Goal: Complete application form

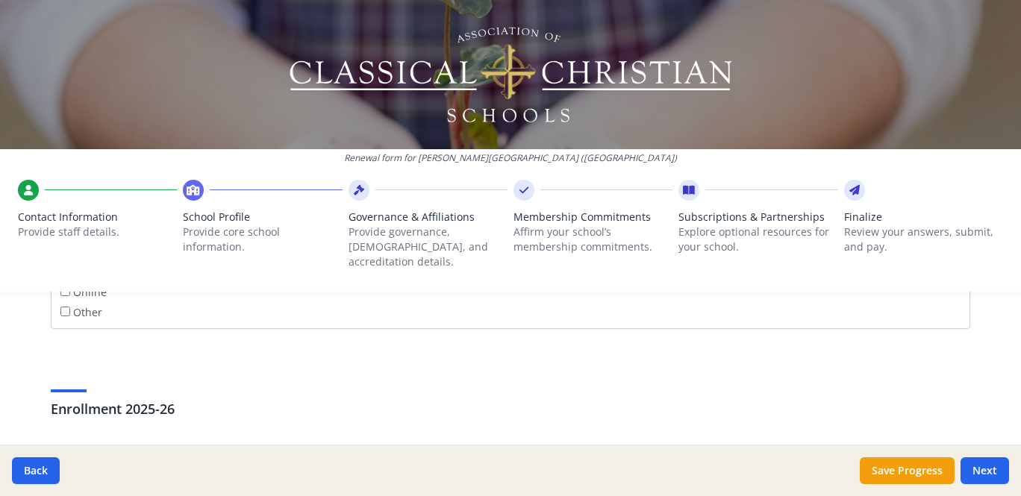
click at [230, 208] on div "School Profile Provide core school information." at bounding box center [262, 228] width 159 height 97
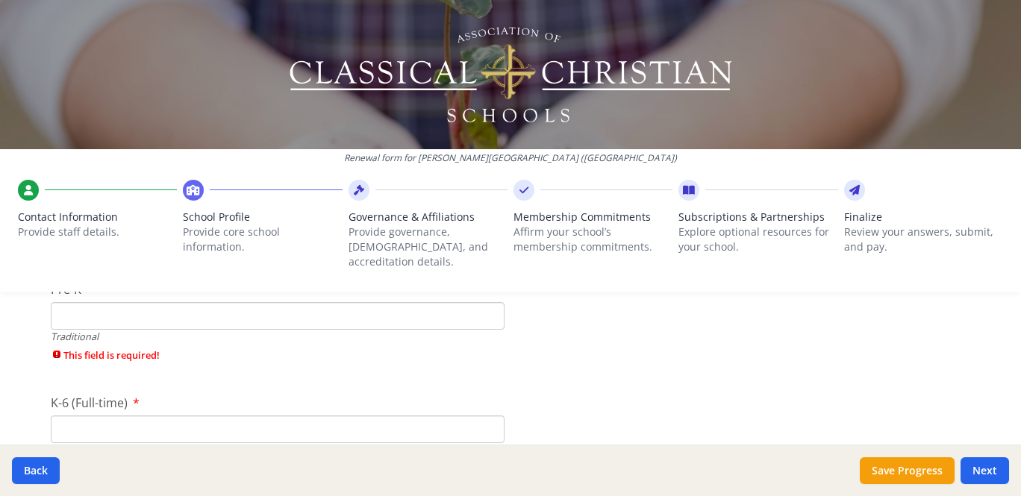
click at [466, 305] on input "Pre-K" at bounding box center [278, 316] width 454 height 28
type input "0"
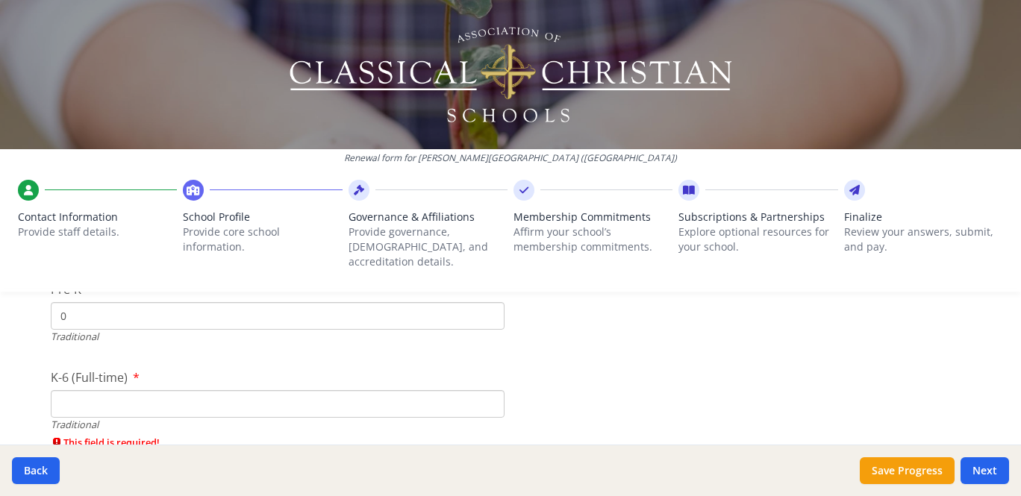
click at [440, 408] on div "K-6 (Full-time) Traditional This field is required!" at bounding box center [278, 413] width 454 height 89
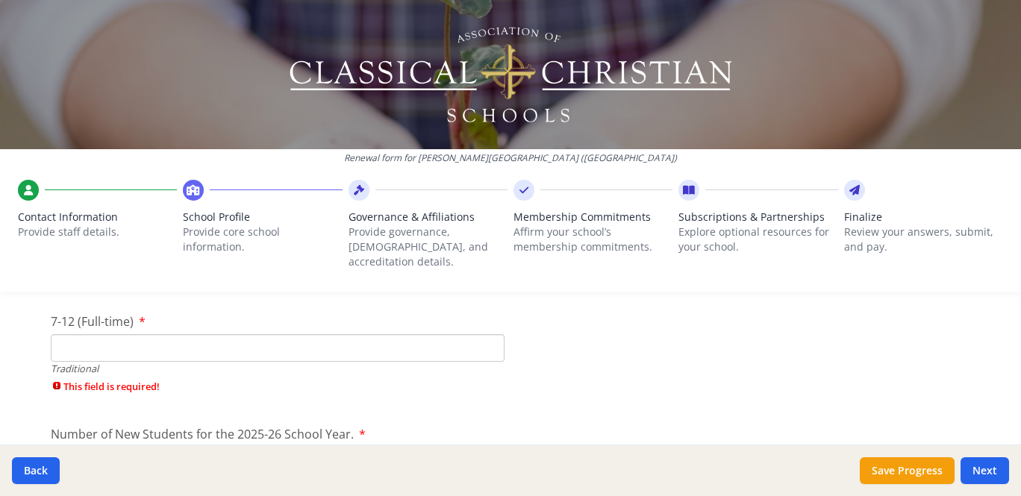
scroll to position [3428, 0]
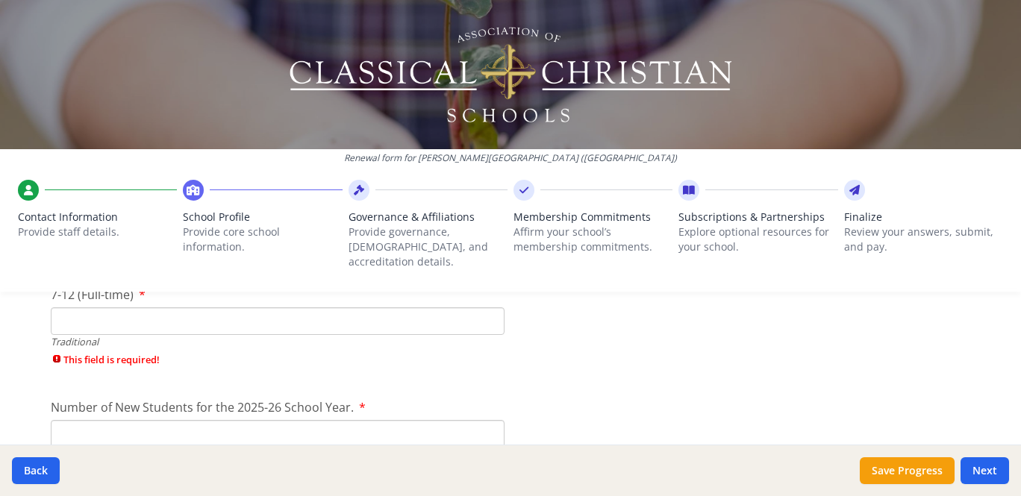
type input "0"
click at [417, 335] on div "Traditional" at bounding box center [278, 342] width 454 height 14
click at [410, 308] on input "7-12 (Full-time)" at bounding box center [278, 322] width 454 height 28
type input "0"
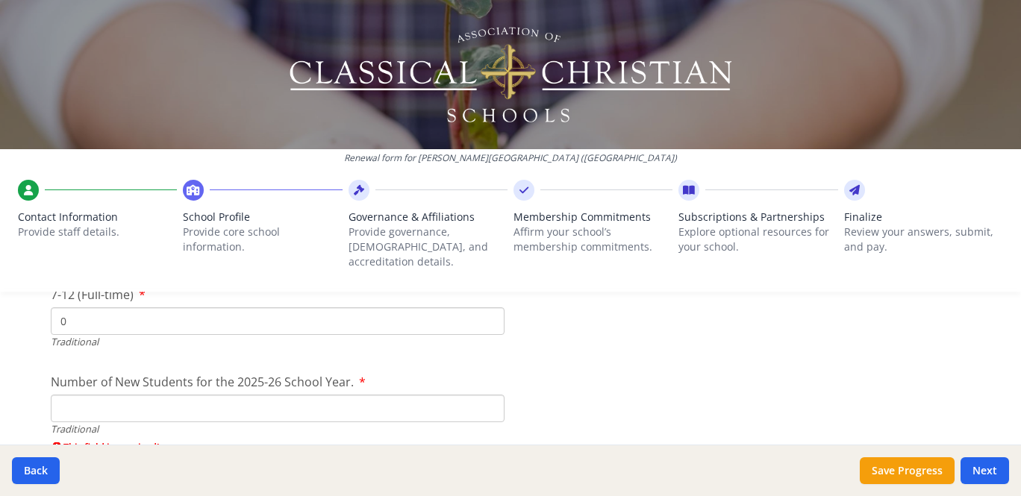
click at [392, 423] on div "Traditional" at bounding box center [278, 430] width 454 height 14
click at [390, 395] on input "Number of New Students for the 2025-26 School Year." at bounding box center [278, 409] width 454 height 28
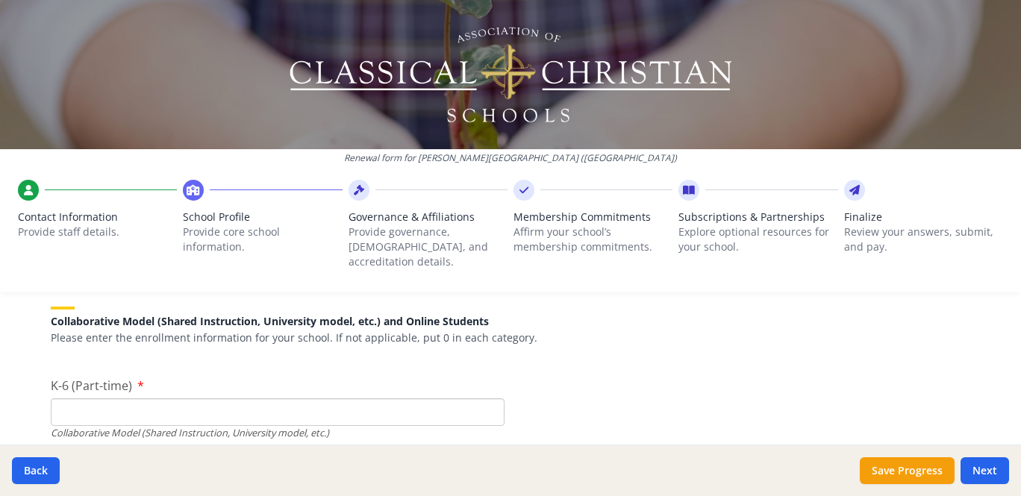
scroll to position [3628, 0]
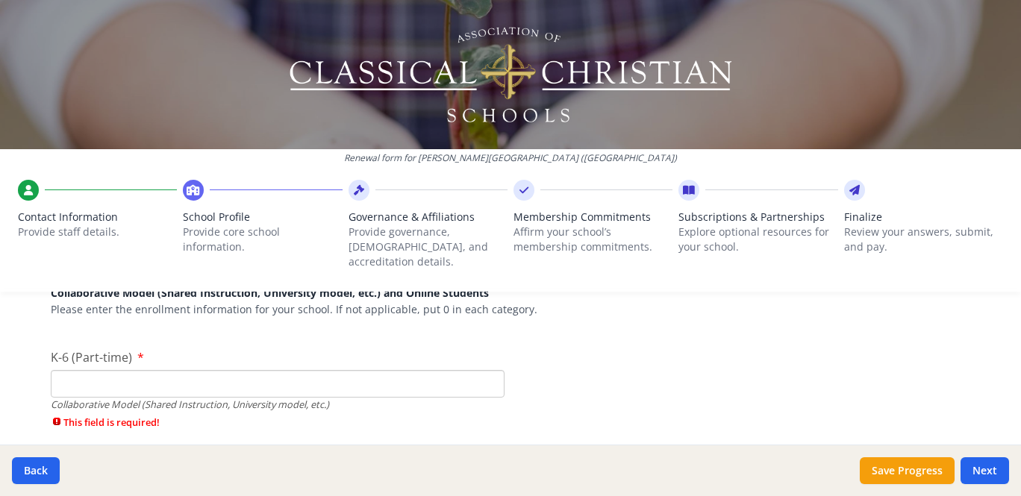
type input "0"
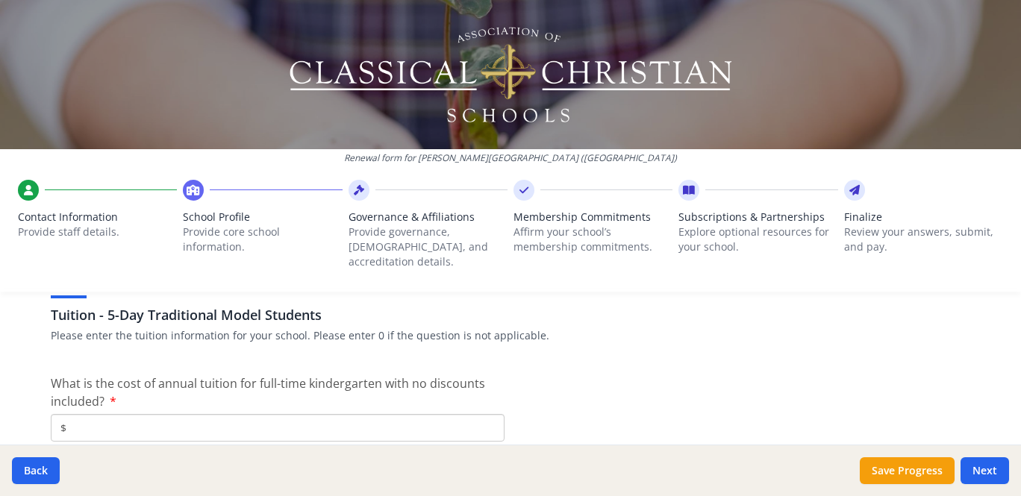
scroll to position [4067, 0]
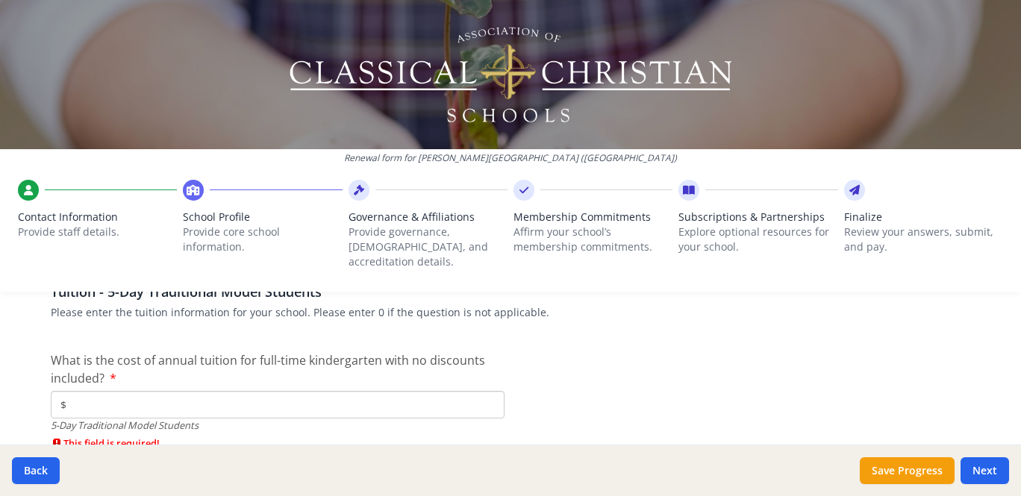
click at [459, 419] on div "5-Day Traditional Model Students" at bounding box center [278, 426] width 454 height 14
click at [463, 398] on input "$" at bounding box center [278, 405] width 454 height 28
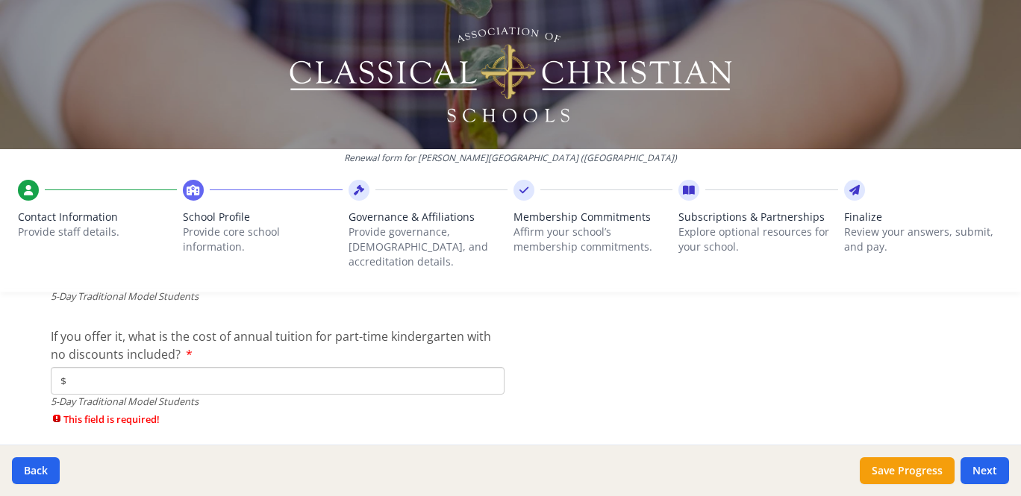
scroll to position [4200, 0]
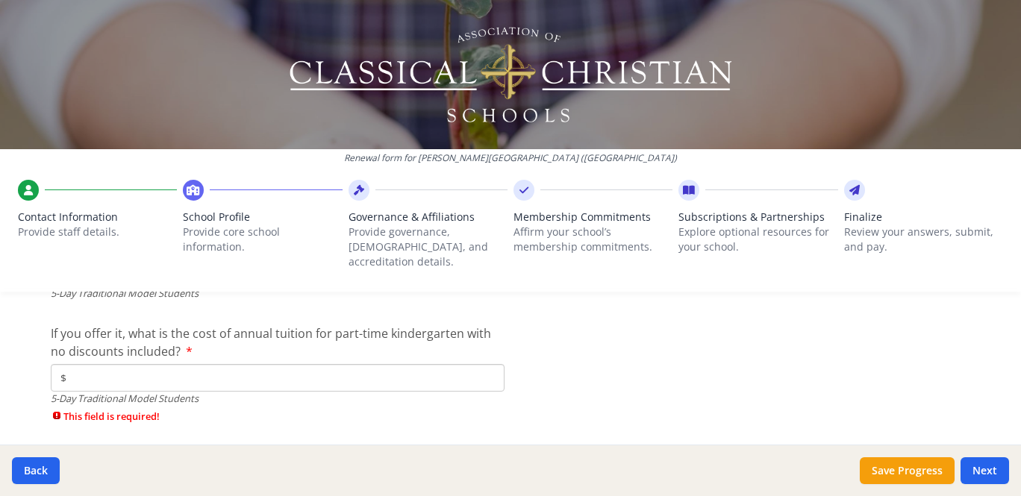
type input "$0"
click at [452, 373] on input "$" at bounding box center [278, 378] width 454 height 28
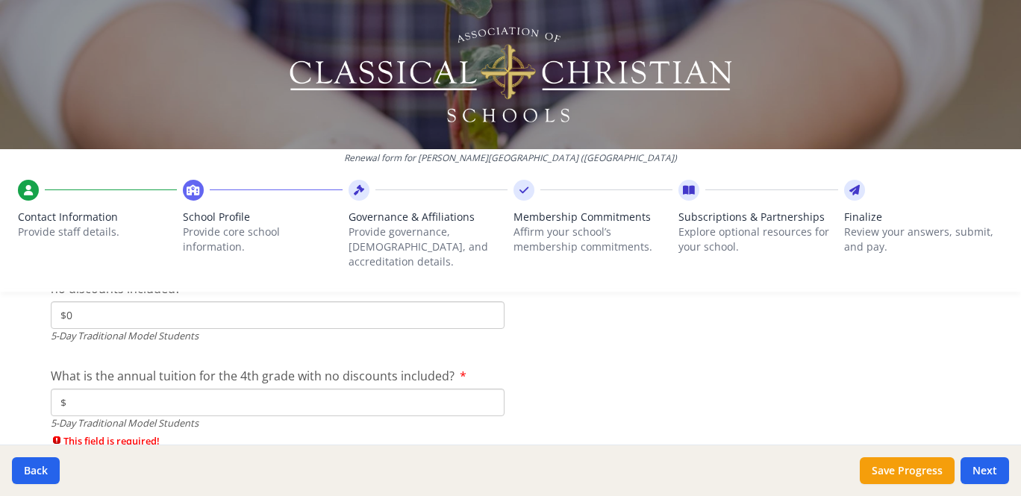
scroll to position [4264, 0]
type input "$0"
click at [434, 387] on input "$" at bounding box center [278, 401] width 454 height 28
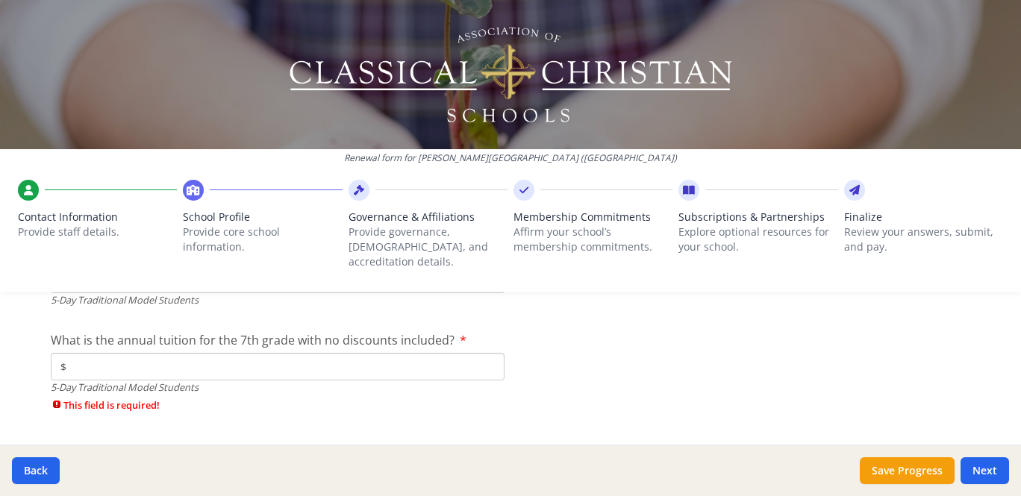
scroll to position [4389, 0]
type input "$0"
click at [436, 350] on input "$" at bounding box center [278, 364] width 454 height 28
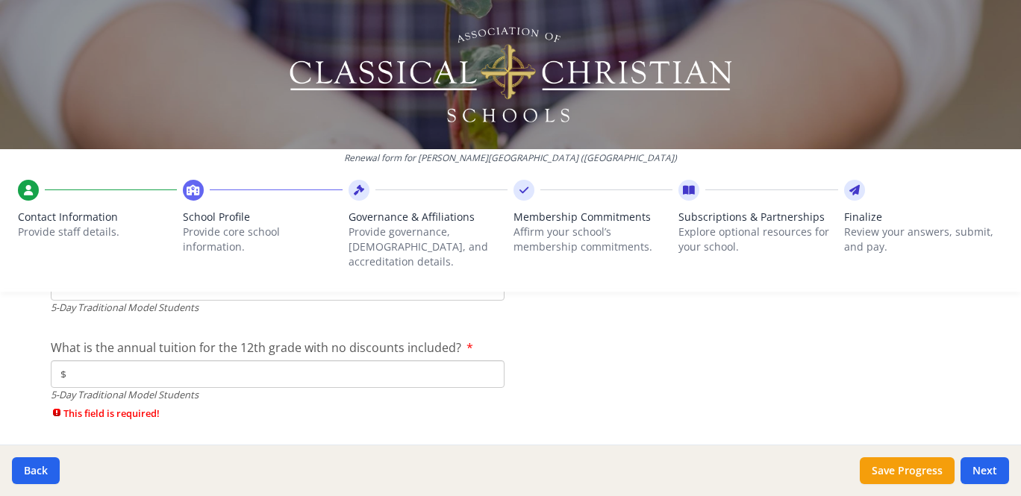
scroll to position [4470, 0]
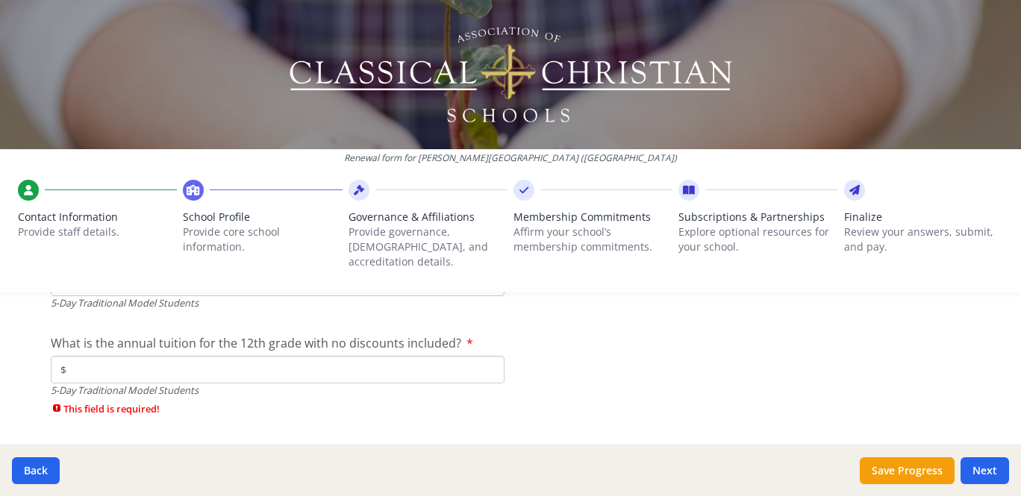
type input "$0"
click at [428, 359] on input "$" at bounding box center [278, 370] width 454 height 28
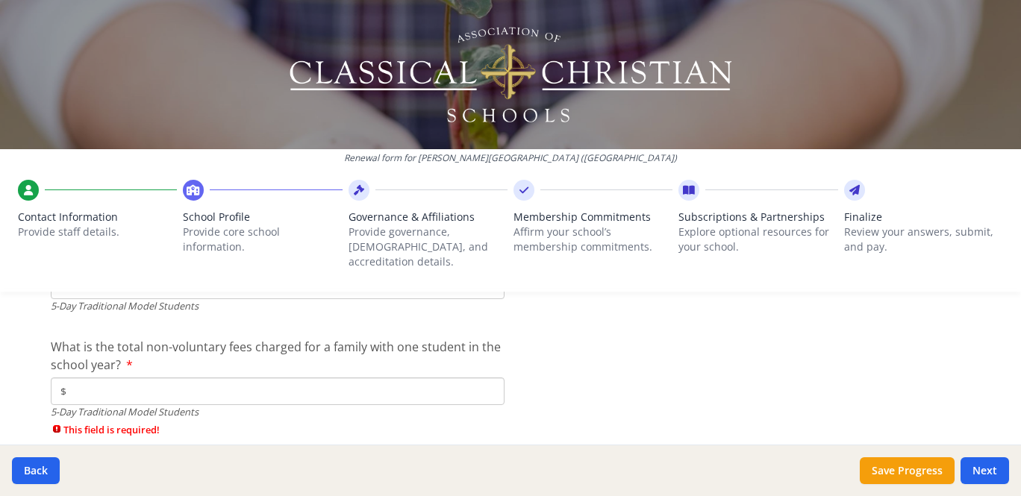
scroll to position [4559, 0]
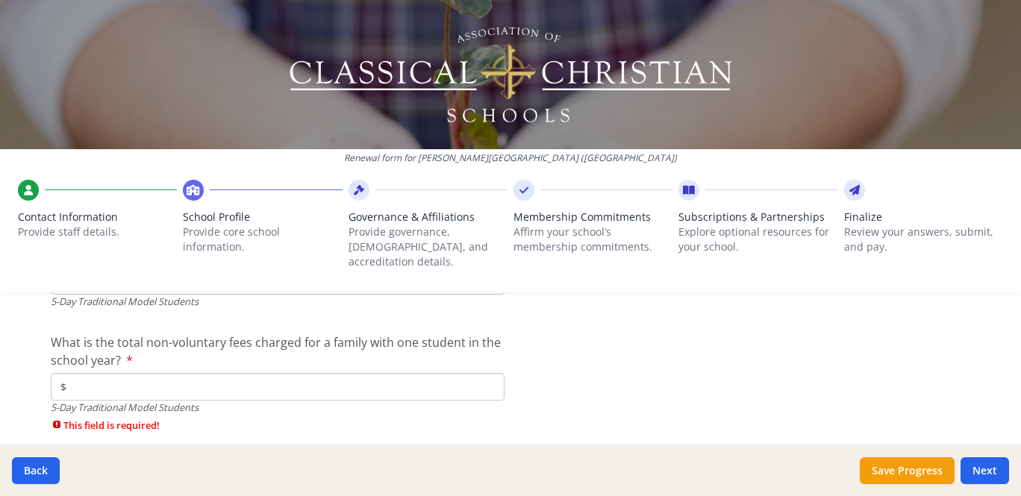
type input "$0"
click at [420, 380] on input "$" at bounding box center [278, 387] width 454 height 28
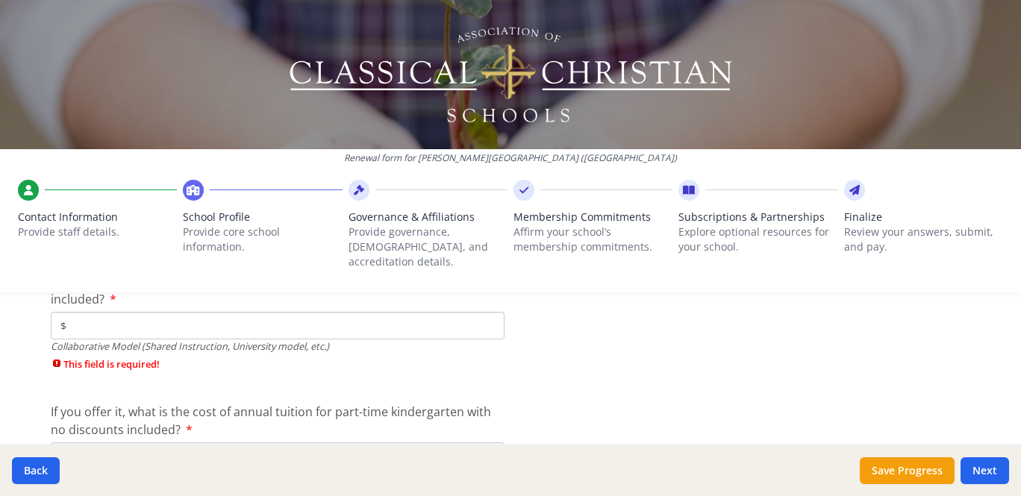
scroll to position [4825, 0]
type input "$0"
click at [428, 315] on input "$" at bounding box center [278, 329] width 454 height 28
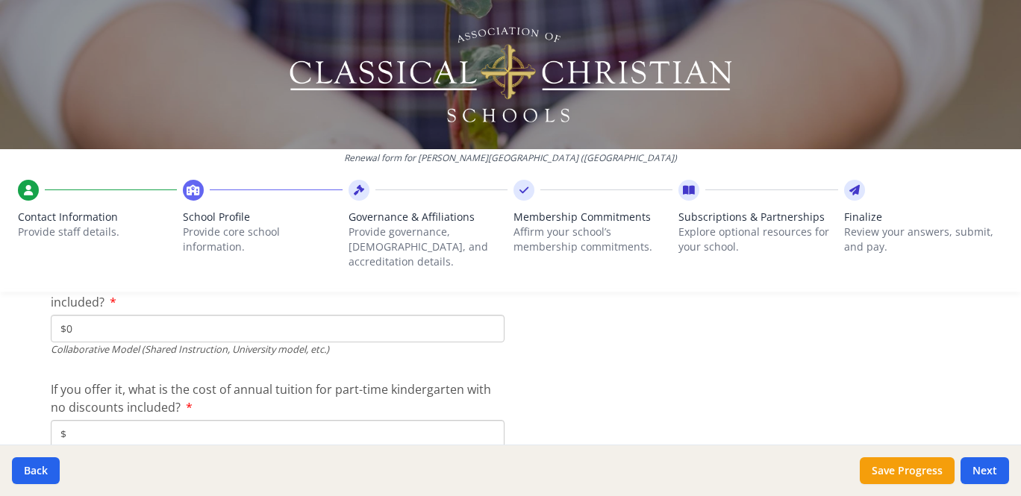
type input "$0"
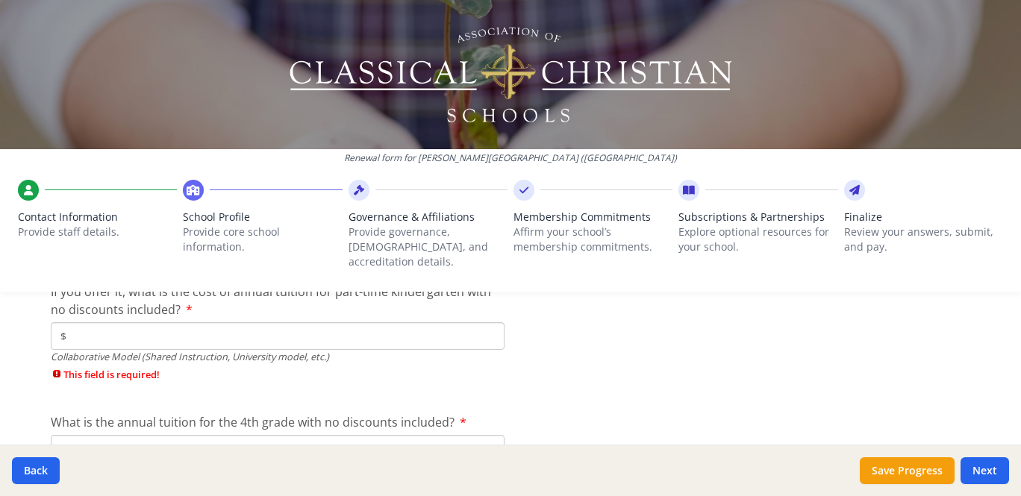
scroll to position [4905, 0]
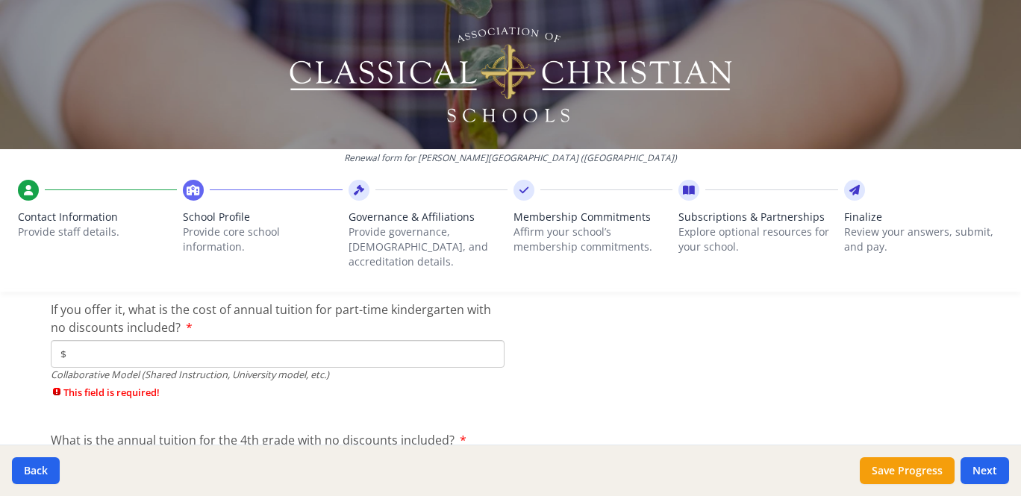
click at [443, 340] on input "$" at bounding box center [278, 354] width 454 height 28
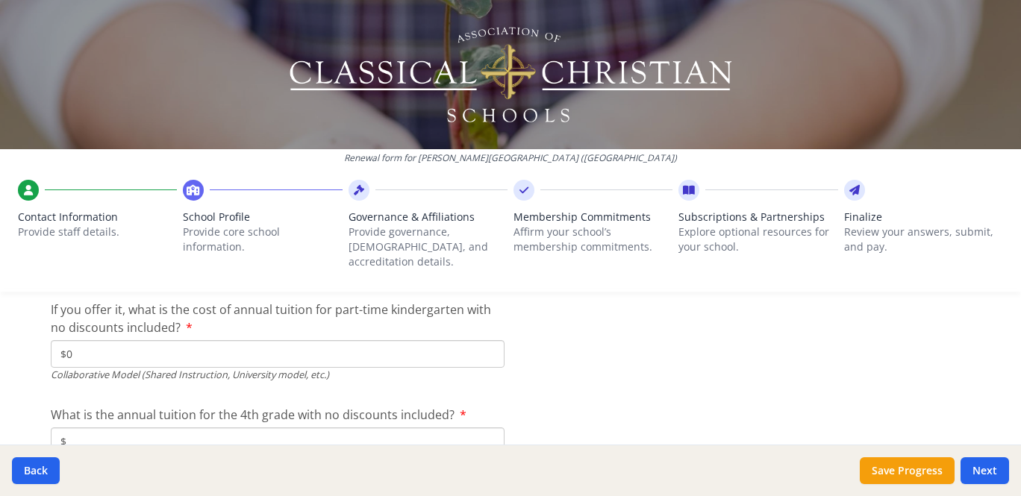
type input "$0"
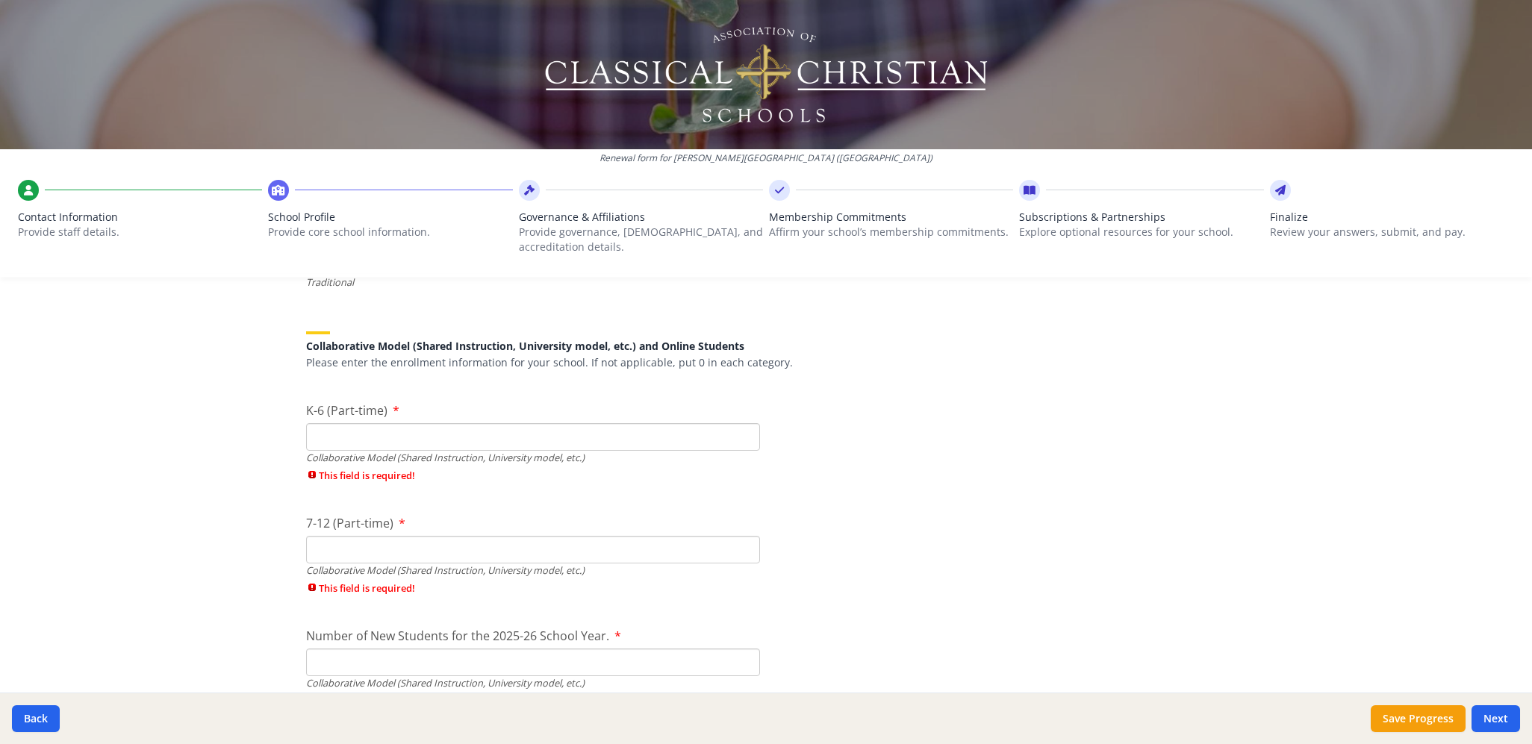
scroll to position [3558, 0]
